Goal: Task Accomplishment & Management: Use online tool/utility

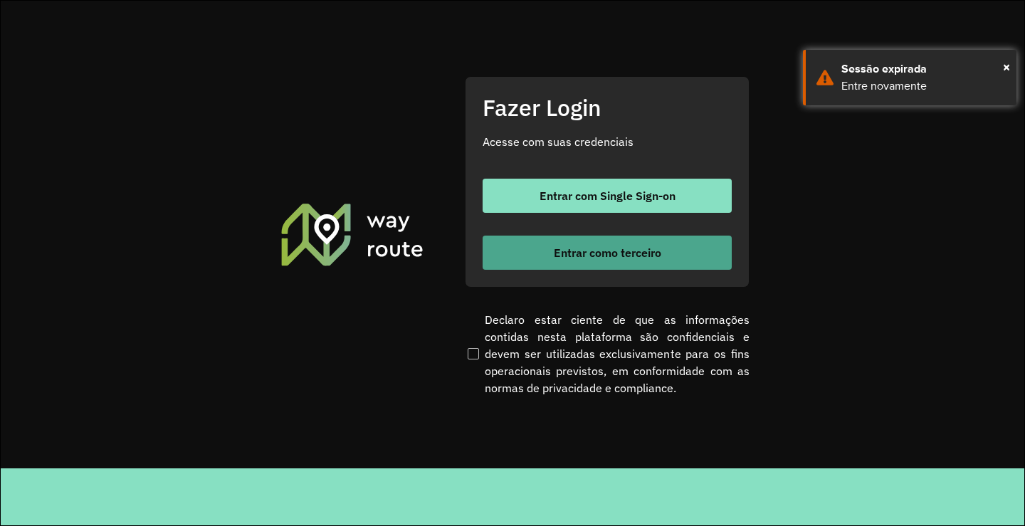
click at [595, 257] on span "Entrar como terceiro" at bounding box center [608, 252] width 108 height 11
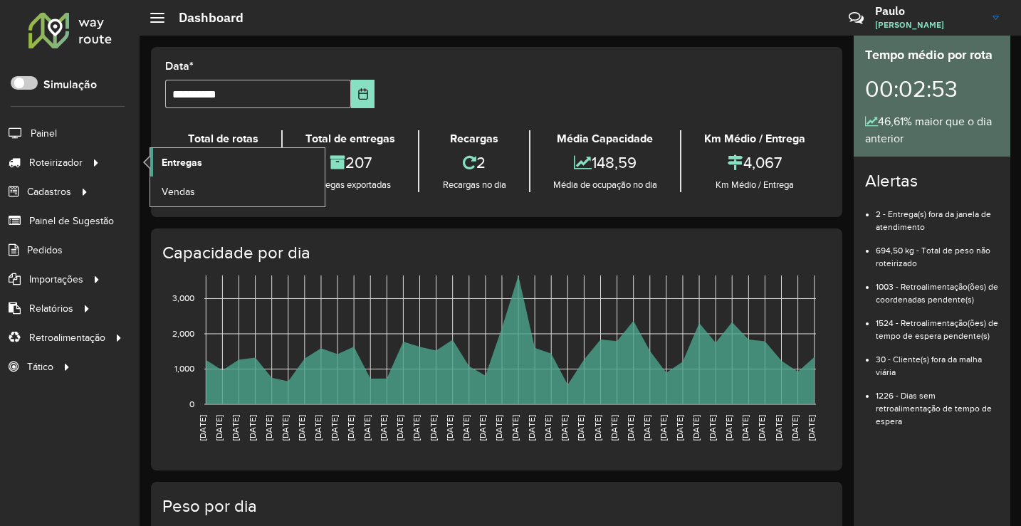
click at [192, 166] on span "Entregas" at bounding box center [182, 162] width 41 height 15
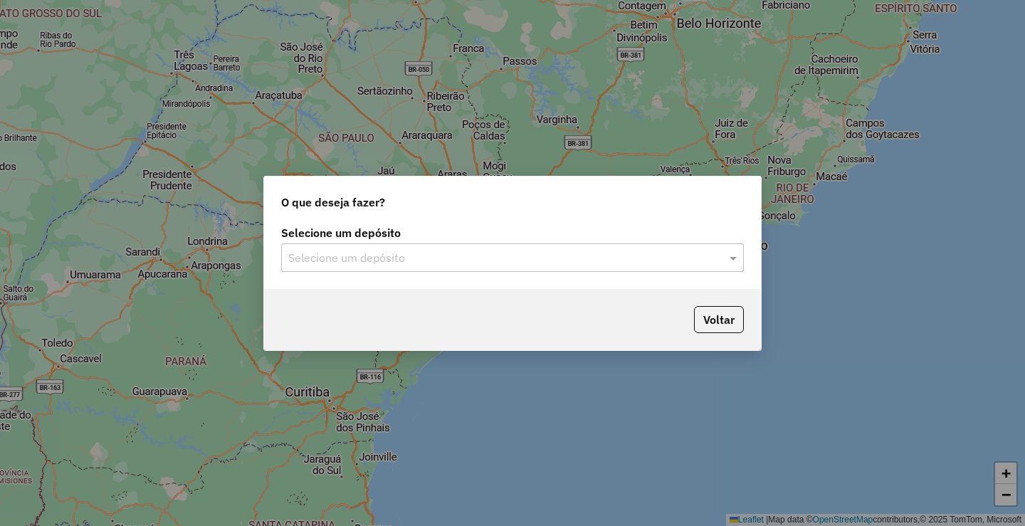
click at [477, 261] on input "text" at bounding box center [498, 258] width 420 height 17
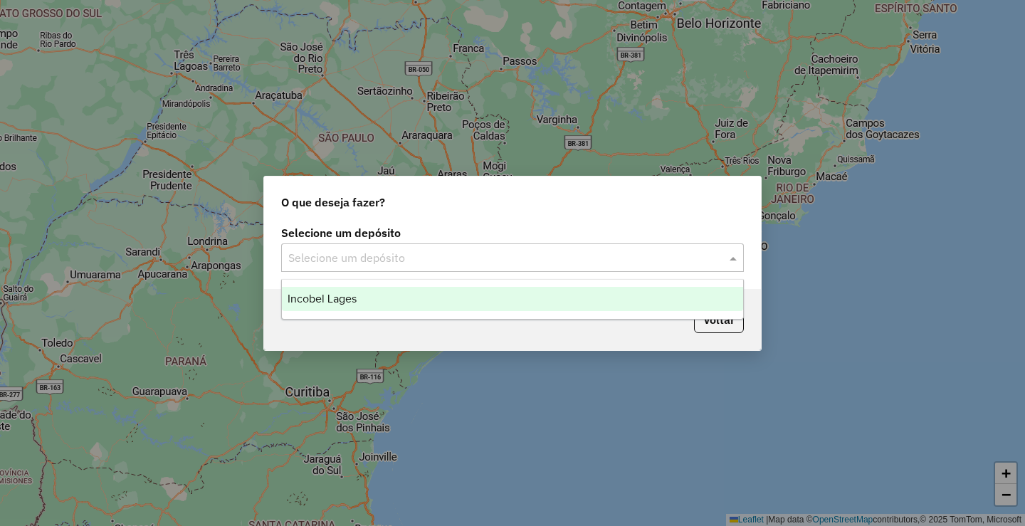
click at [366, 298] on div "Incobel Lages" at bounding box center [512, 299] width 461 height 24
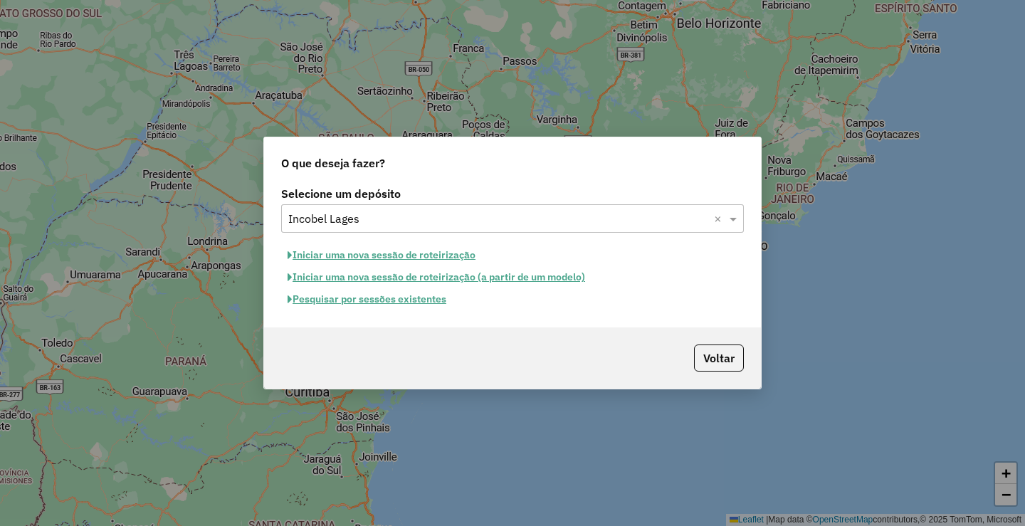
click at [381, 305] on button "Pesquisar por sessões existentes" at bounding box center [367, 299] width 172 height 22
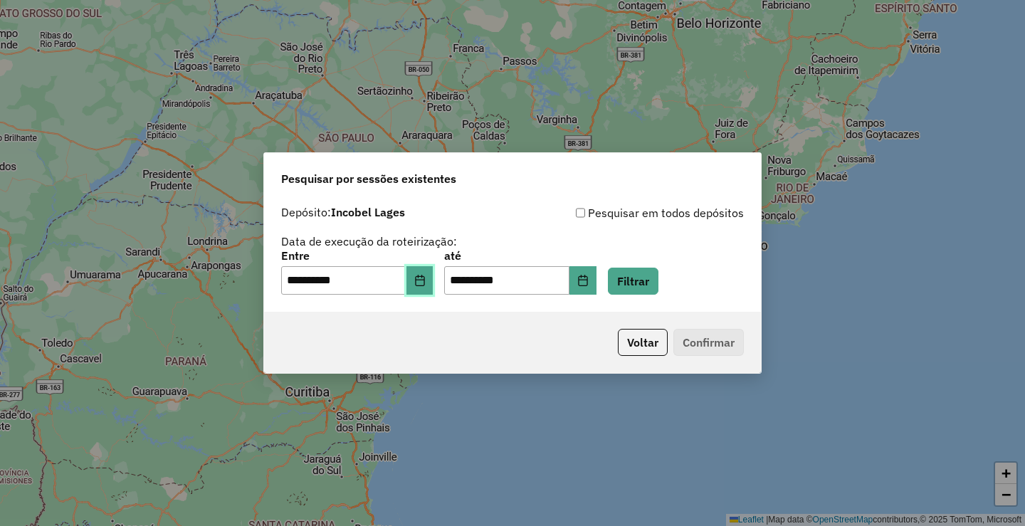
click at [424, 282] on button "Choose Date" at bounding box center [420, 280] width 27 height 28
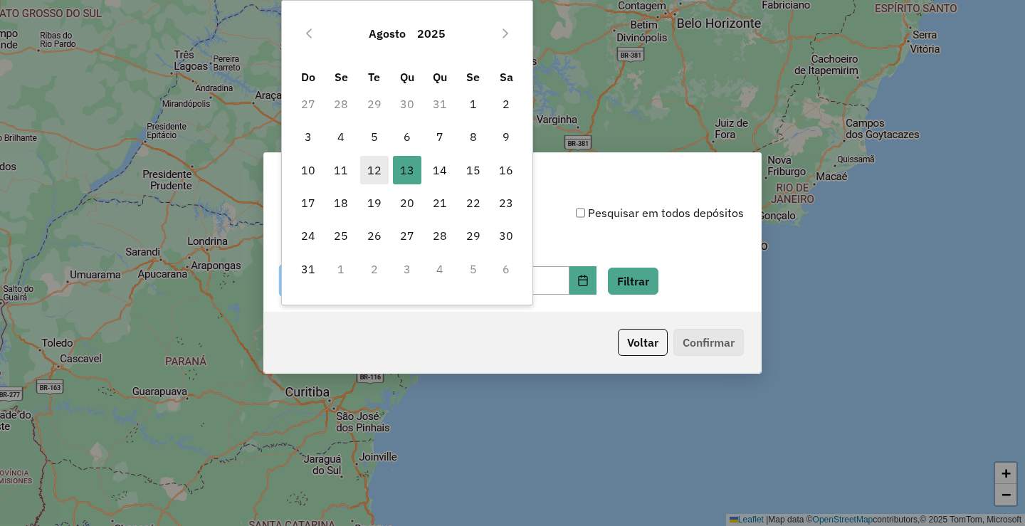
click at [376, 175] on span "12" at bounding box center [374, 170] width 28 height 28
type input "**********"
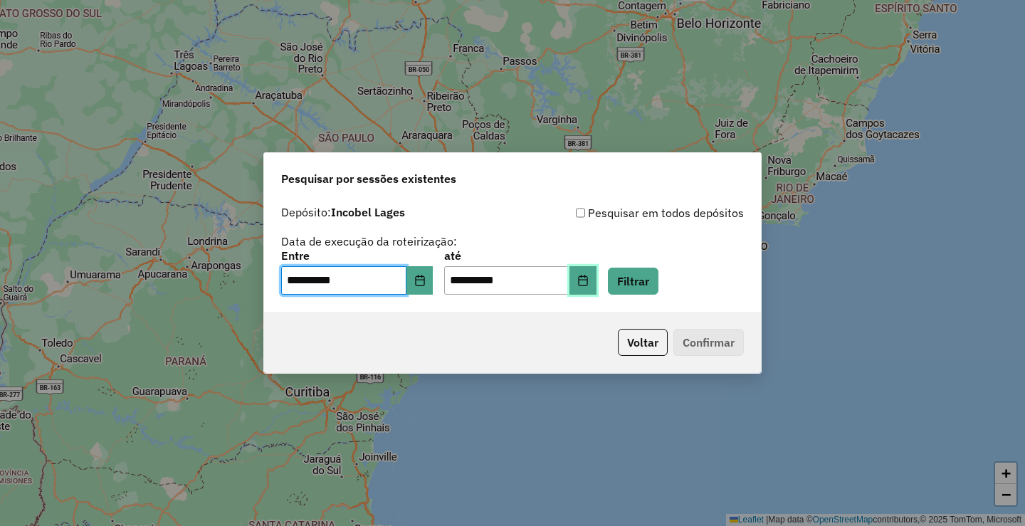
click at [589, 282] on icon "Choose Date" at bounding box center [583, 280] width 11 height 11
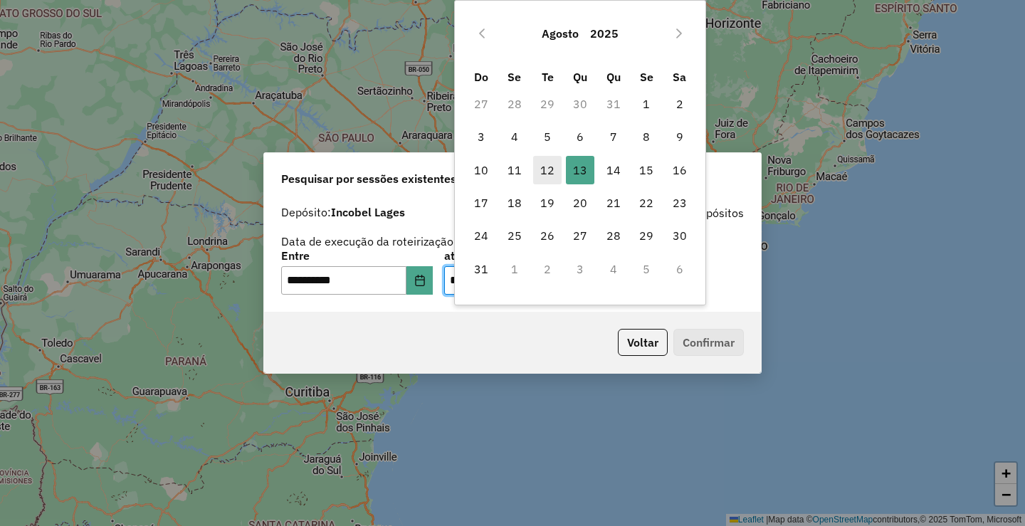
drag, startPoint x: 544, startPoint y: 170, endPoint x: 560, endPoint y: 177, distance: 17.2
click at [545, 170] on span "12" at bounding box center [547, 170] width 28 height 28
type input "**********"
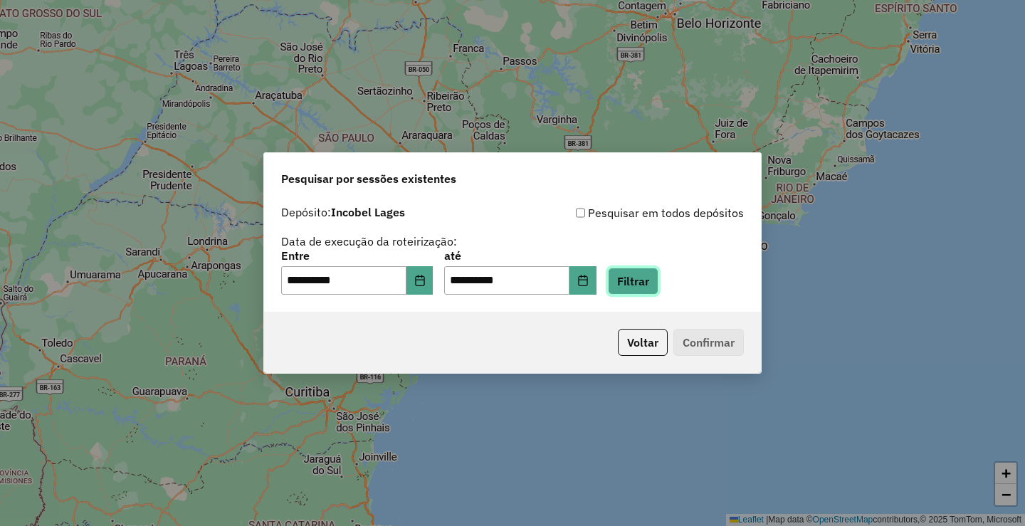
click at [659, 279] on button "Filtrar" at bounding box center [633, 281] width 51 height 27
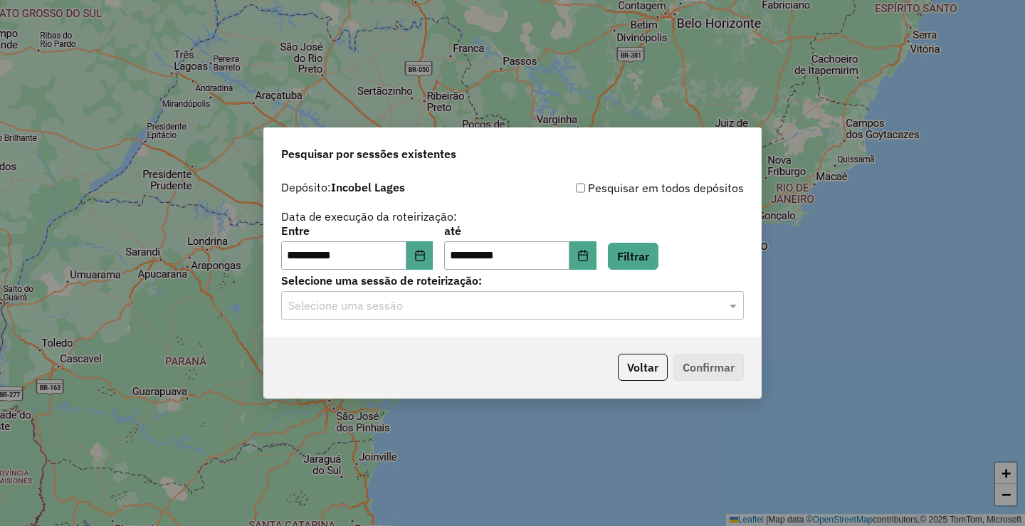
click at [411, 304] on input "text" at bounding box center [498, 306] width 420 height 17
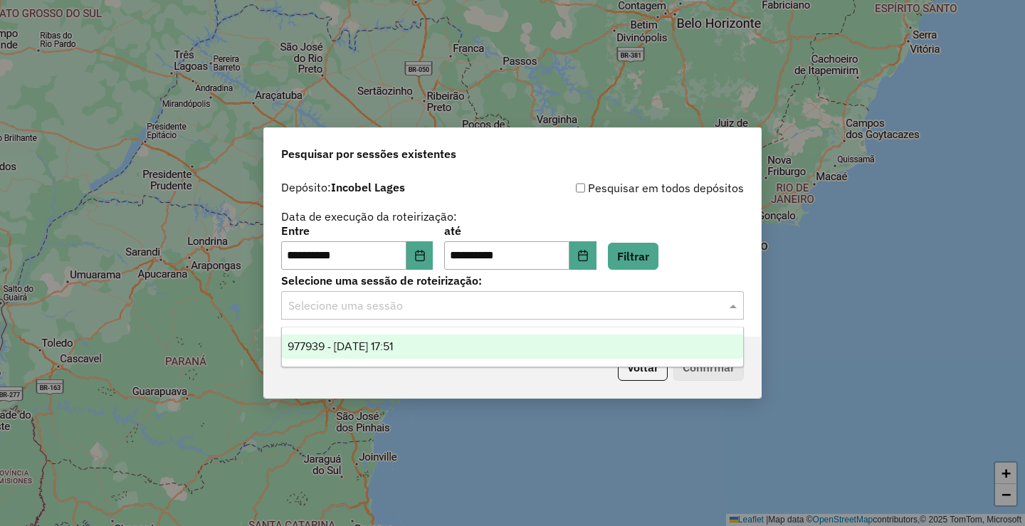
drag, startPoint x: 365, startPoint y: 338, endPoint x: 391, endPoint y: 360, distance: 34.4
click at [365, 339] on div "977939 - 12/08/2025 17:51" at bounding box center [512, 347] width 461 height 24
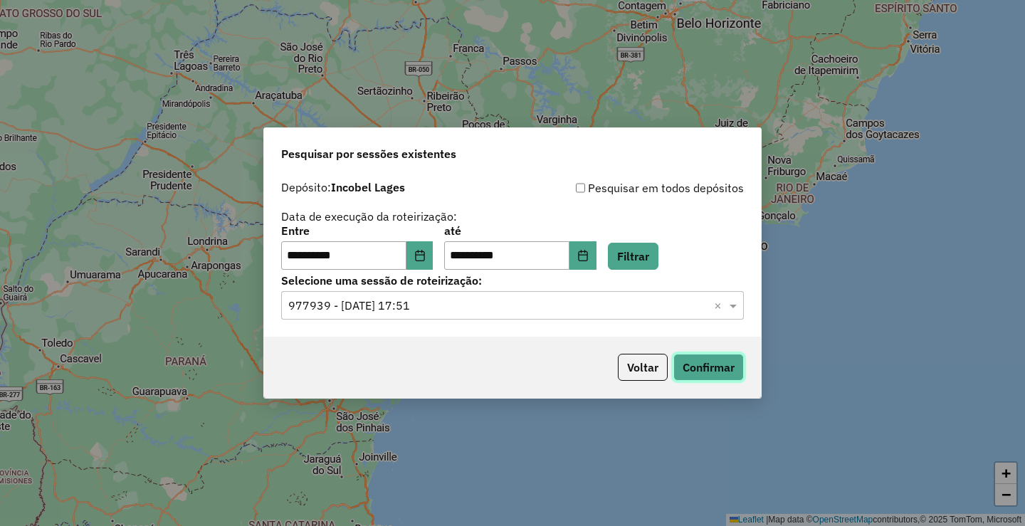
click at [712, 360] on button "Confirmar" at bounding box center [709, 367] width 70 height 27
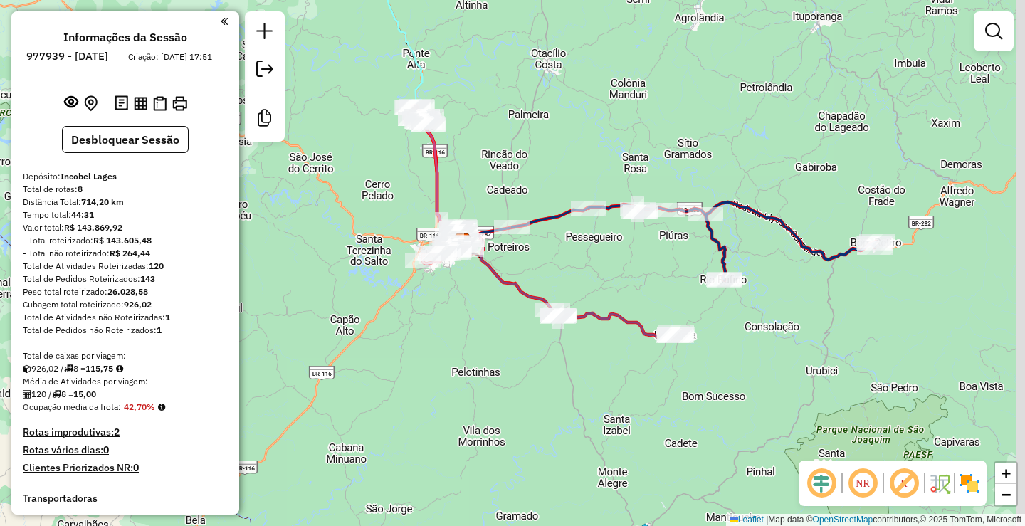
drag, startPoint x: 806, startPoint y: 335, endPoint x: 637, endPoint y: 283, distance: 177.3
click at [756, 311] on div "Janela de atendimento Grade de atendimento Capacidade Transportadoras Veículos …" at bounding box center [512, 263] width 1025 height 526
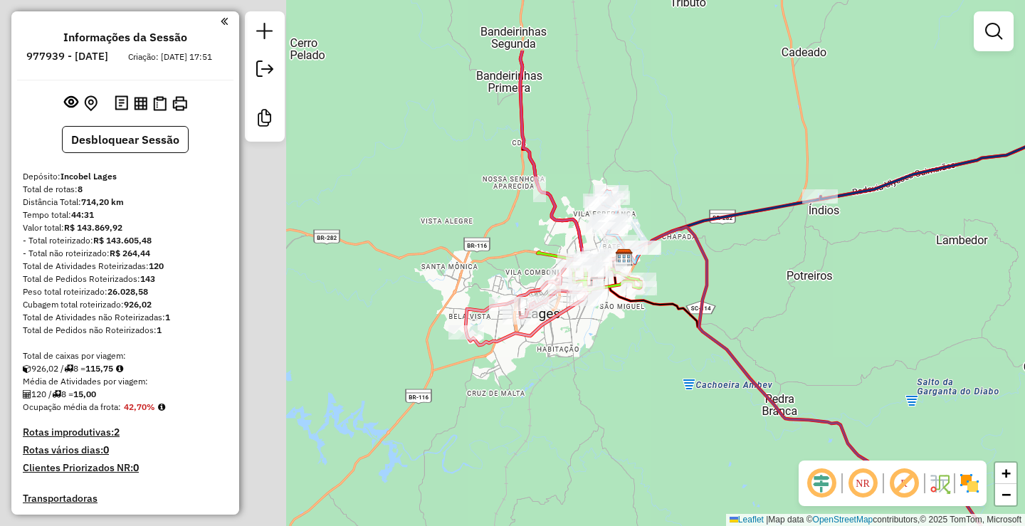
drag, startPoint x: 409, startPoint y: 204, endPoint x: 776, endPoint y: 312, distance: 382.4
click at [791, 310] on div "Janela de atendimento Grade de atendimento Capacidade Transportadoras Veículos …" at bounding box center [512, 263] width 1025 height 526
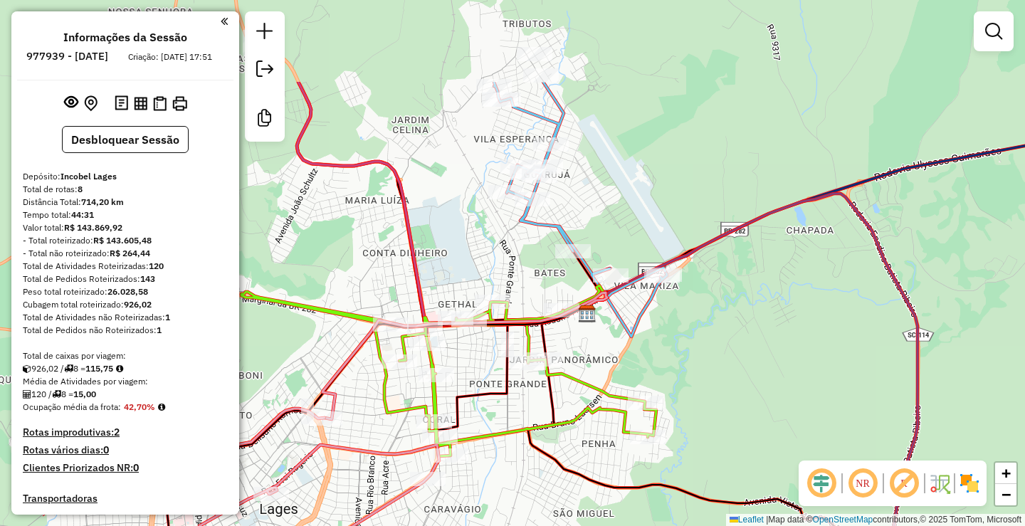
drag, startPoint x: 602, startPoint y: 295, endPoint x: 665, endPoint y: 327, distance: 71.0
click at [679, 367] on div "Janela de atendimento Grade de atendimento Capacidade Transportadoras Veículos …" at bounding box center [512, 263] width 1025 height 526
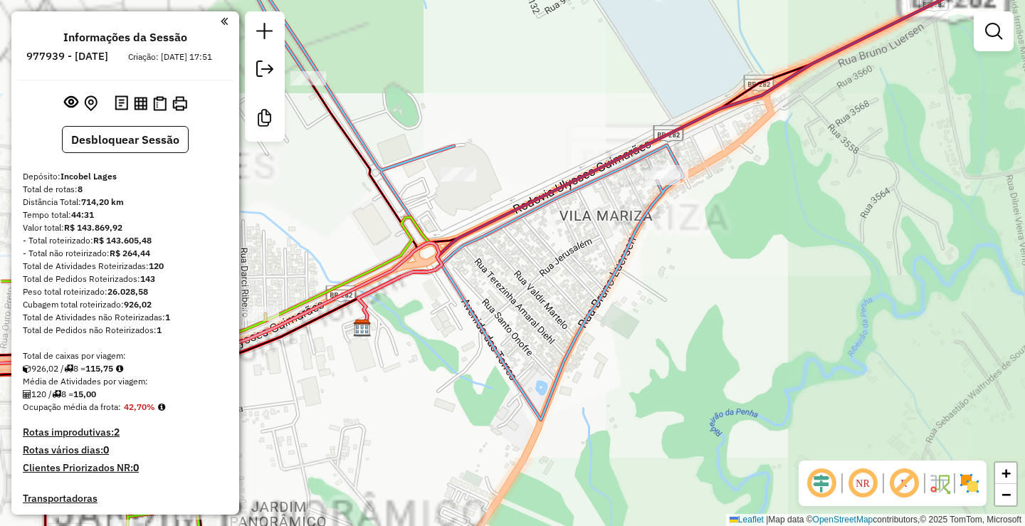
drag, startPoint x: 675, startPoint y: 303, endPoint x: 684, endPoint y: 324, distance: 23.3
click at [684, 326] on div "Janela de atendimento Grade de atendimento Capacidade Transportadoras Veículos …" at bounding box center [512, 263] width 1025 height 526
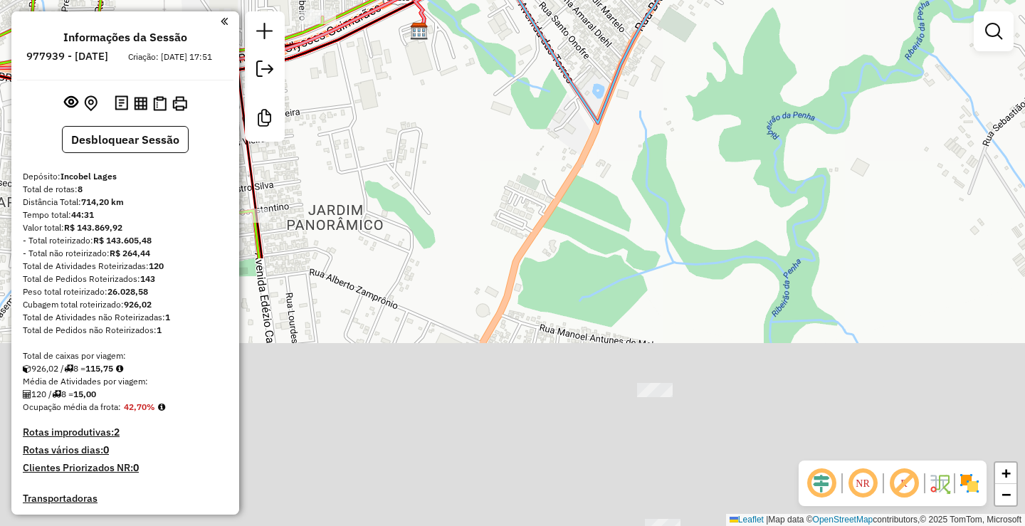
drag, startPoint x: 713, startPoint y: 177, endPoint x: 716, endPoint y: 63, distance: 114.0
click at [716, 63] on div "Janela de atendimento Grade de atendimento Capacidade Transportadoras Veículos …" at bounding box center [512, 263] width 1025 height 526
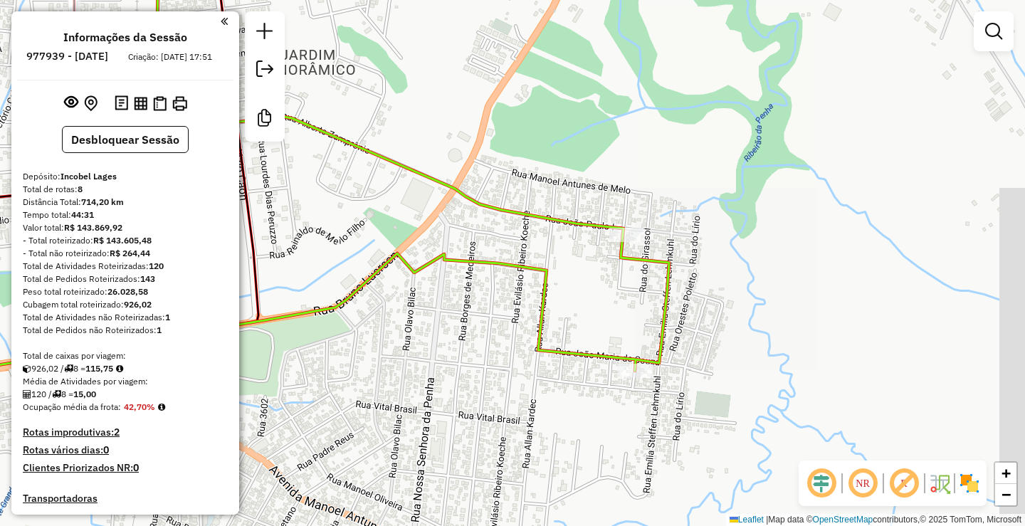
drag, startPoint x: 685, startPoint y: 183, endPoint x: 661, endPoint y: 170, distance: 27.4
click at [675, 135] on div "Janela de atendimento Grade de atendimento Capacidade Transportadoras Veículos …" at bounding box center [512, 263] width 1025 height 526
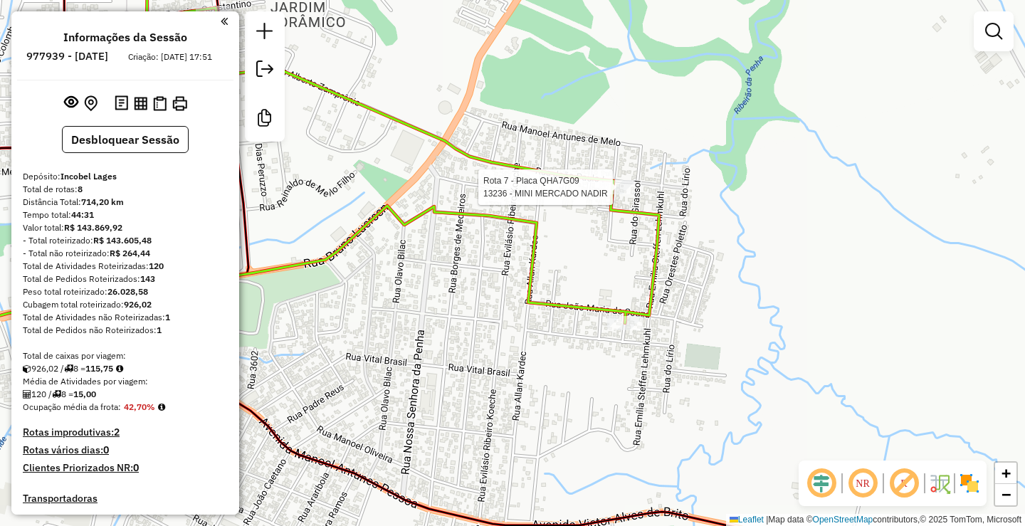
select select "**********"
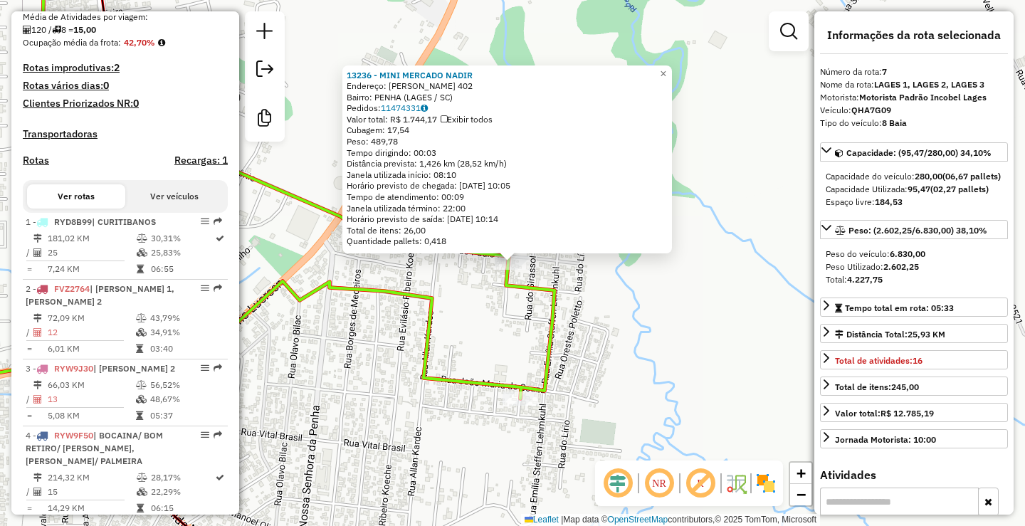
scroll to position [962, 0]
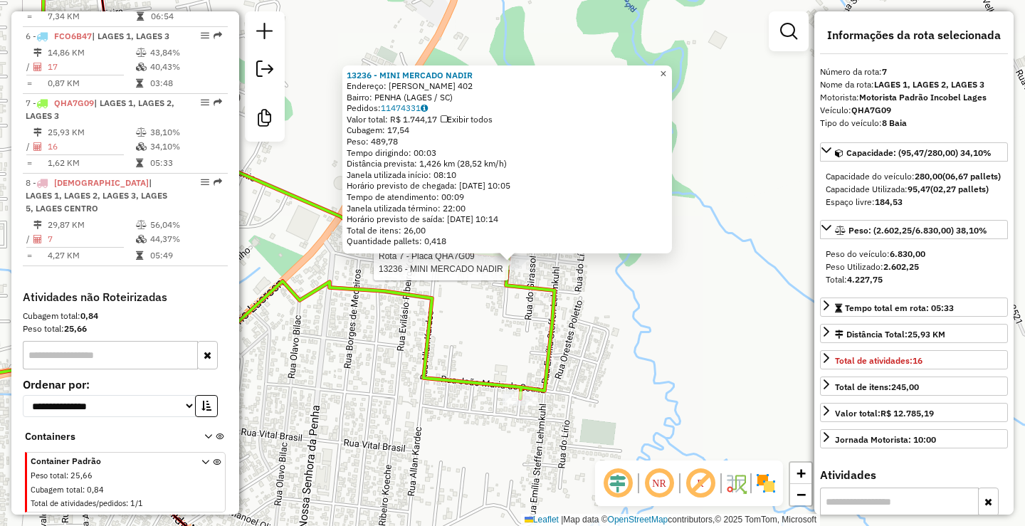
click at [672, 69] on link "×" at bounding box center [663, 74] width 17 height 17
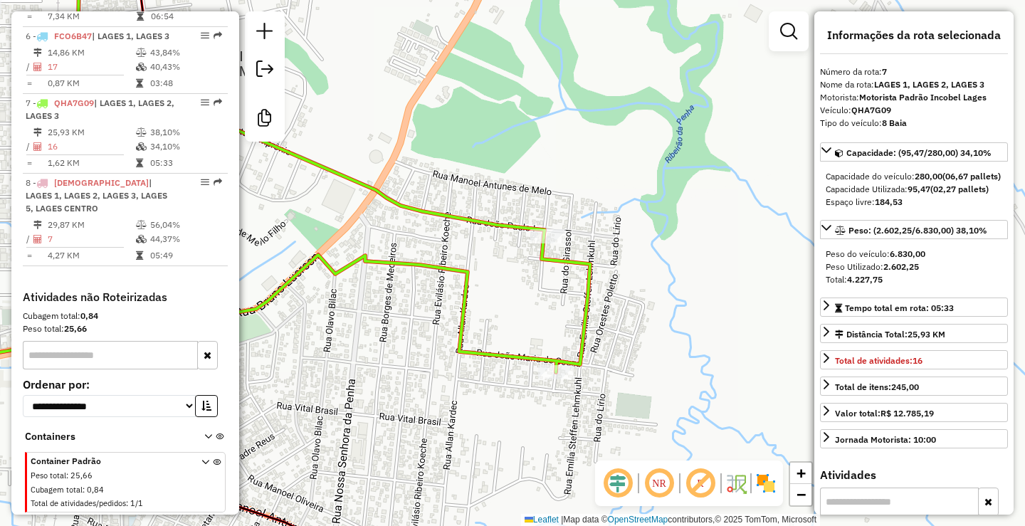
click at [667, 227] on div "Janela de atendimento Grade de atendimento Capacidade Transportadoras Veículos …" at bounding box center [512, 263] width 1025 height 526
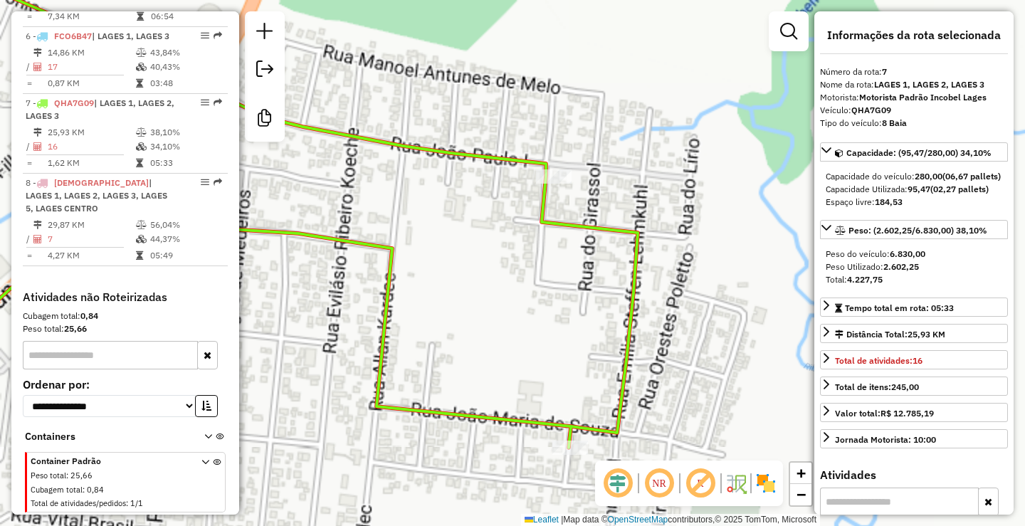
drag, startPoint x: 595, startPoint y: 232, endPoint x: 636, endPoint y: 187, distance: 60.5
click at [647, 188] on div "Janela de atendimento Grade de atendimento Capacidade Transportadoras Veículos …" at bounding box center [512, 263] width 1025 height 526
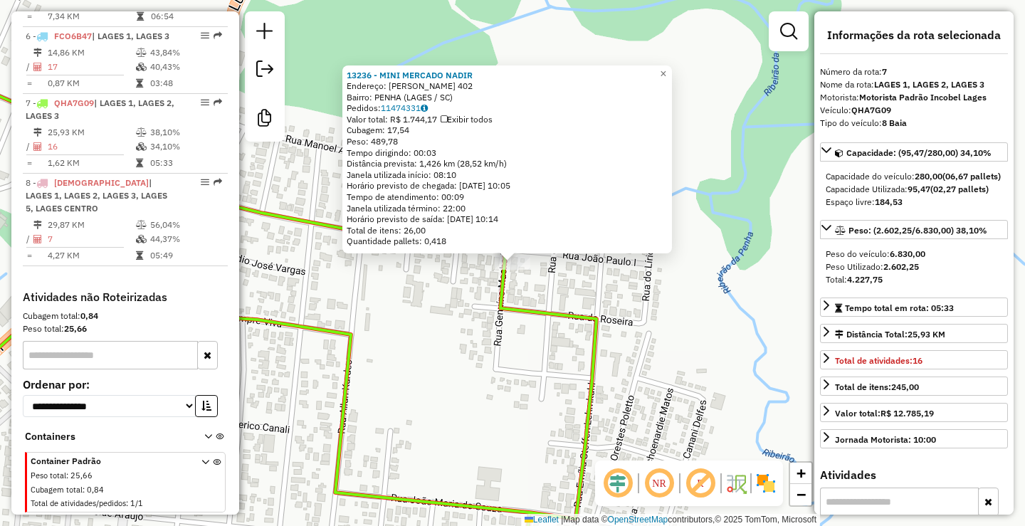
drag, startPoint x: 629, startPoint y: 283, endPoint x: 600, endPoint y: 164, distance: 122.5
click at [629, 283] on div "13236 - MINI MERCADO NADIR Endereço: JOAO PAULO I 402 Bairro: PENHA (LAGES / SC…" at bounding box center [512, 263] width 1025 height 526
